Goal: Check status: Check status

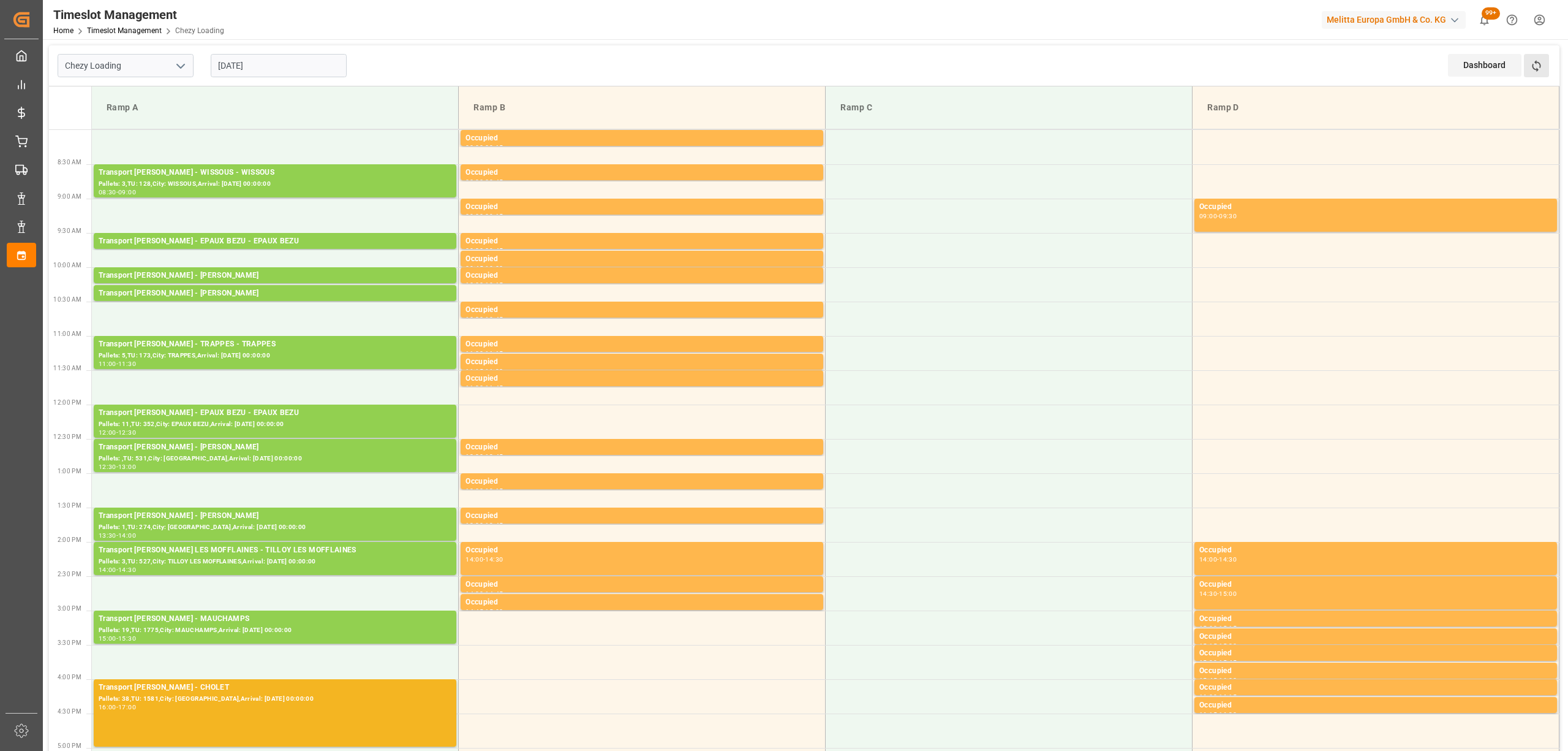
click at [1542, 75] on button "Refresh Time Slots" at bounding box center [1536, 66] width 25 height 23
